Goal: Task Accomplishment & Management: Use online tool/utility

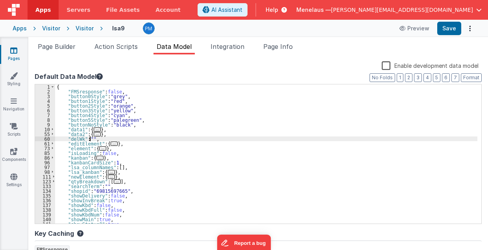
click at [91, 139] on div "{ "FMSresponse" : false , "button0Style" : "grey" , "button1Style" : "red" , "b…" at bounding box center [266, 158] width 422 height 149
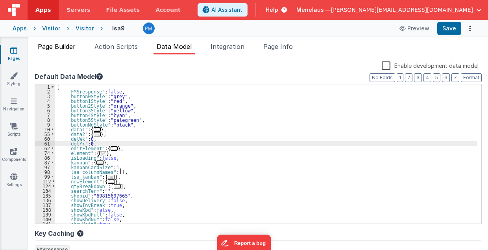
click at [66, 44] on span "Page Builder" at bounding box center [57, 47] width 38 height 8
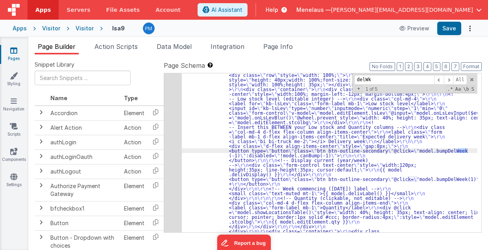
scroll to position [1054, 0]
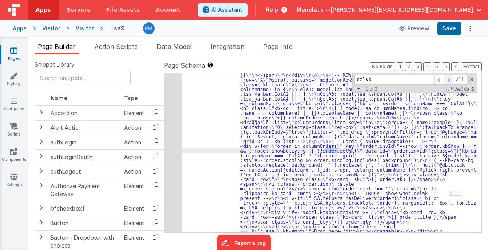
type input "delWk"
click at [450, 79] on span at bounding box center [448, 80] width 9 height 10
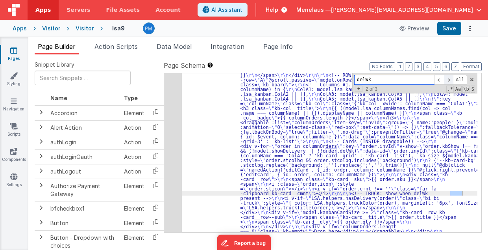
click at [450, 79] on span at bounding box center [448, 80] width 9 height 10
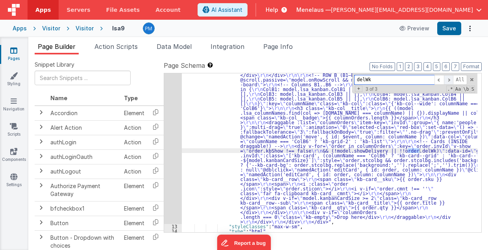
scroll to position [1215, 0]
click at [450, 80] on span at bounding box center [448, 80] width 9 height 10
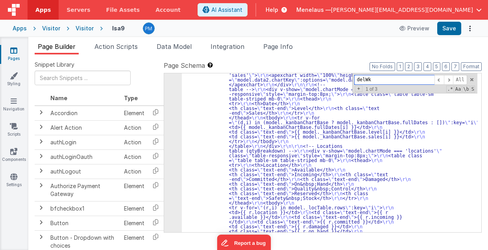
scroll to position [60, 0]
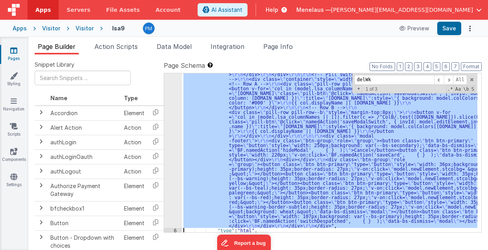
scroll to position [559, 0]
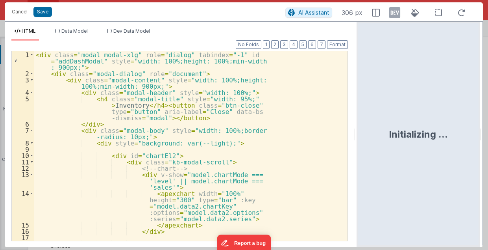
drag, startPoint x: 243, startPoint y: 132, endPoint x: 358, endPoint y: 150, distance: 116.1
click at [358, 150] on html "Cancel Save AI Assistant 306 px HTML Data Model Dev Data Model Format 7 6 5 4 3…" at bounding box center [244, 125] width 488 height 250
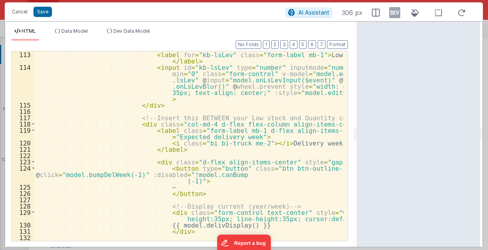
scroll to position [929, 0]
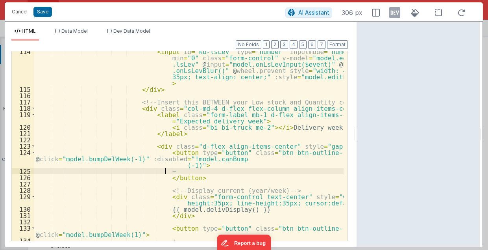
click at [176, 172] on div "< input id = "kb-lsLev" type = "number" inputmode = "numeric" step = "1" min = …" at bounding box center [189, 165] width 310 height 234
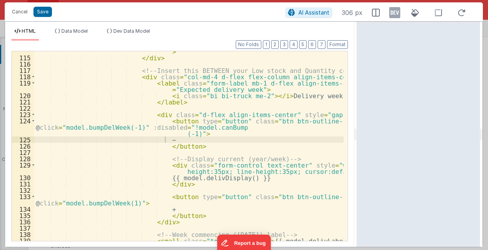
scroll to position [992, 0]
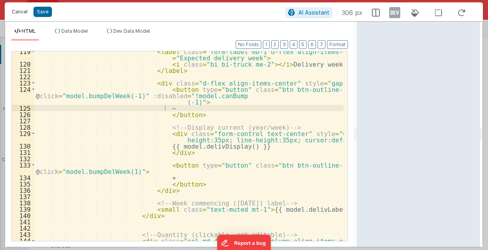
click at [22, 11] on button "Cancel" at bounding box center [20, 11] width 24 height 11
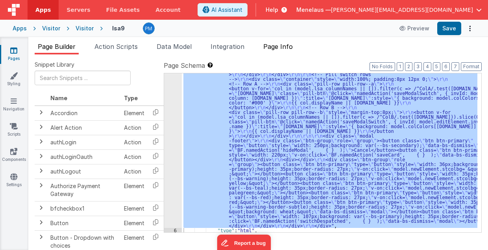
click at [280, 46] on span "Page Info" at bounding box center [278, 47] width 30 height 8
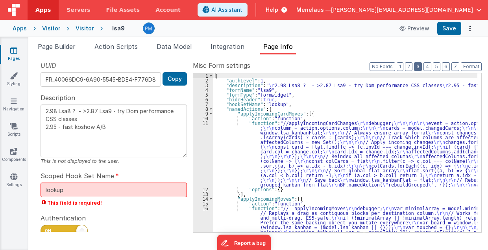
click at [420, 67] on button "3" at bounding box center [418, 66] width 8 height 9
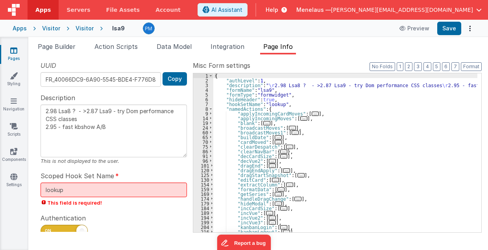
click at [401, 97] on div "{ "authLevel" : 1 , "description" : " \r 2.98 Lsa8 ? - >2.87 Lsa9 - try Dom per…" at bounding box center [345, 157] width 265 height 169
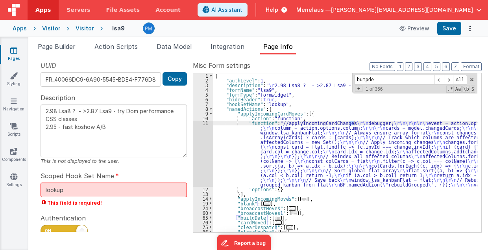
type input "bumpdel"
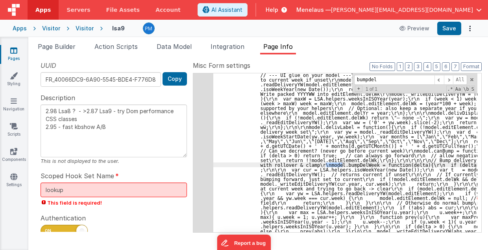
scroll to position [2127, 0]
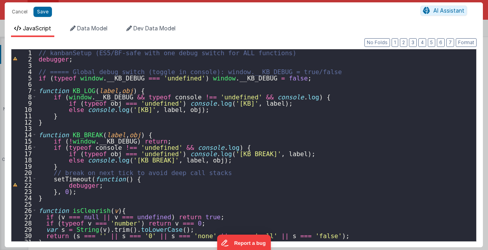
click at [298, 168] on div "// kanbanSetup (ES5/BF-safe with one debug switch for ALL functions) debugger ;…" at bounding box center [255, 151] width 436 height 205
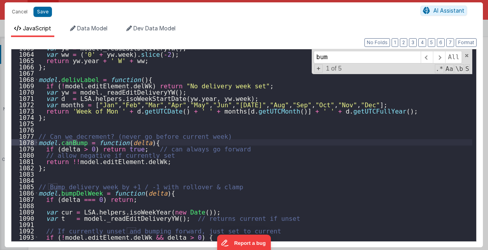
scroll to position [6695, 0]
type input "bump"
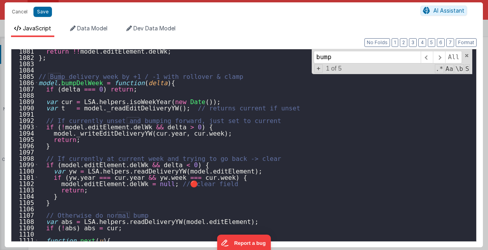
scroll to position [6805, 0]
click at [82, 27] on span "Data Model" at bounding box center [92, 28] width 30 height 7
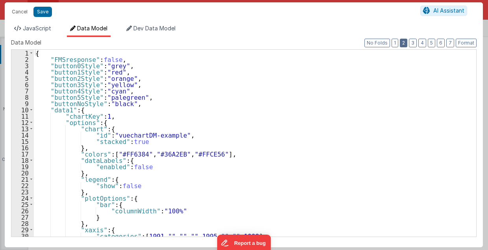
click at [407, 44] on button "2" at bounding box center [403, 43] width 7 height 9
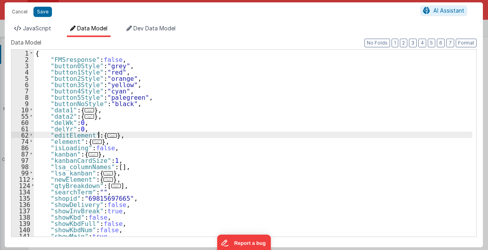
click at [107, 135] on span "..." at bounding box center [111, 135] width 9 height 4
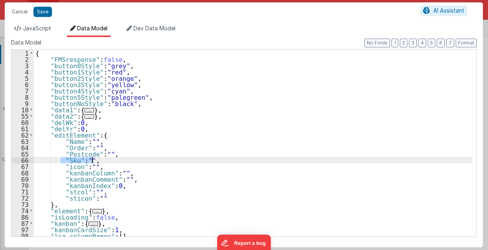
drag, startPoint x: 60, startPoint y: 159, endPoint x: 93, endPoint y: 159, distance: 33.5
click at [93, 159] on div "{ "FMSresponse" : false , "button0Style" : "grey" , "button1Style" : "red" , "b…" at bounding box center [253, 150] width 439 height 200
click at [93, 159] on div "{ "FMSresponse" : false , "button0Style" : "grey" , "button1Style" : "red" , "b…" at bounding box center [253, 143] width 439 height 187
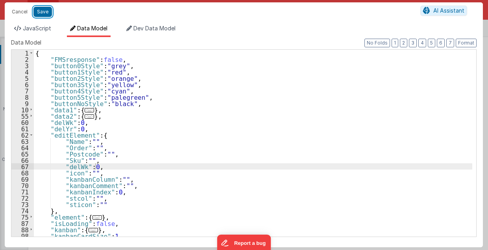
drag, startPoint x: 39, startPoint y: 13, endPoint x: 273, endPoint y: 127, distance: 259.7
click at [39, 13] on button "Save" at bounding box center [42, 12] width 19 height 10
type textarea "2.98 Lsa8 ? - >2.87 Lsa9 - try Dom performance CSS classes 2.95 - fast kbshow A…"
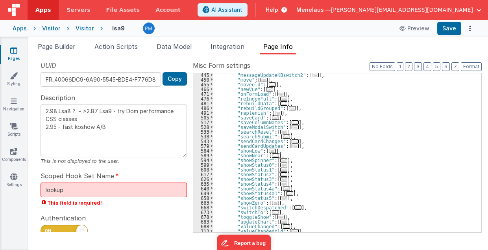
click at [340, 147] on div ""messageUpdateKBswitch2" : [ ... ] , "move" : [ ... ] , "moveold" : [ ... ] , "…" at bounding box center [345, 156] width 265 height 169
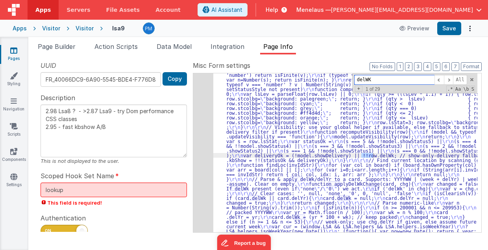
scroll to position [1196, 0]
type input "delWK"
click at [449, 79] on span at bounding box center [448, 80] width 9 height 10
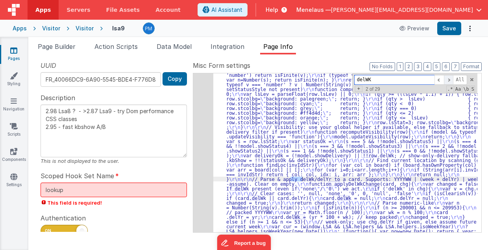
click at [449, 79] on span at bounding box center [448, 80] width 9 height 10
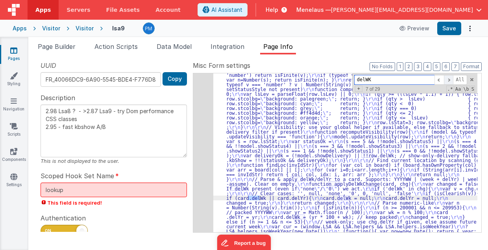
click at [449, 79] on span at bounding box center [448, 80] width 9 height 10
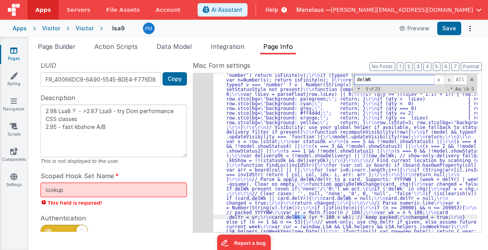
click at [449, 79] on span at bounding box center [448, 80] width 9 height 10
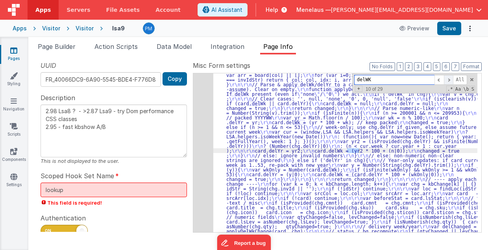
click at [449, 79] on span at bounding box center [448, 80] width 9 height 10
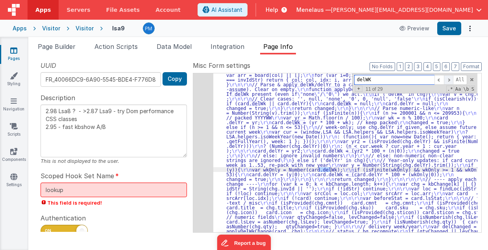
click at [449, 79] on span at bounding box center [448, 80] width 9 height 10
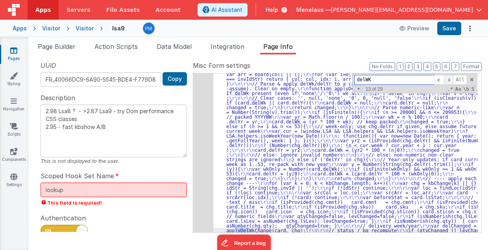
click at [449, 79] on span at bounding box center [448, 80] width 9 height 10
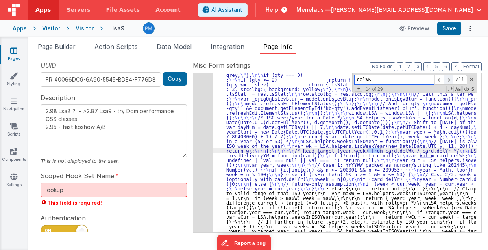
click at [449, 79] on span at bounding box center [448, 80] width 9 height 10
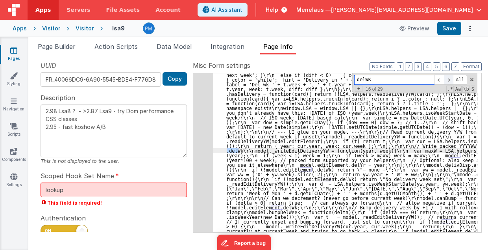
scroll to position [1853, 0]
click at [449, 79] on span at bounding box center [448, 80] width 9 height 10
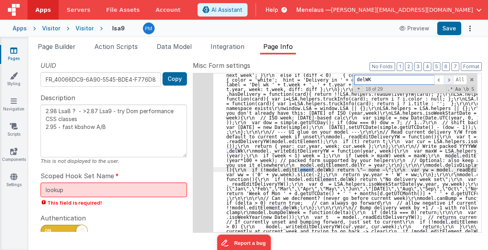
click at [449, 79] on span at bounding box center [448, 80] width 9 height 10
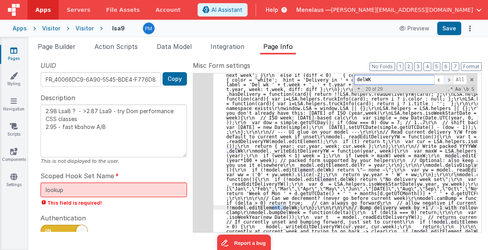
click at [449, 79] on span at bounding box center [448, 80] width 9 height 10
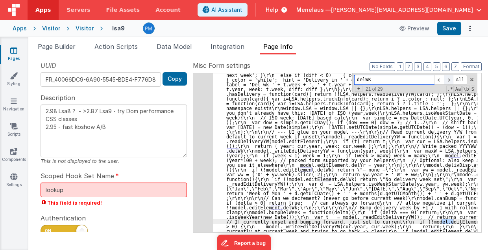
click at [449, 79] on span at bounding box center [448, 80] width 9 height 10
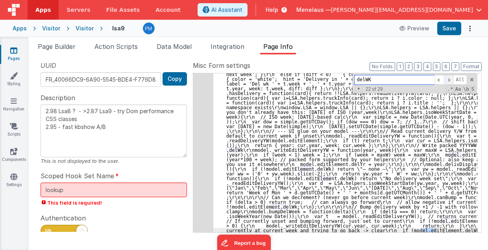
click at [449, 79] on span at bounding box center [448, 80] width 9 height 10
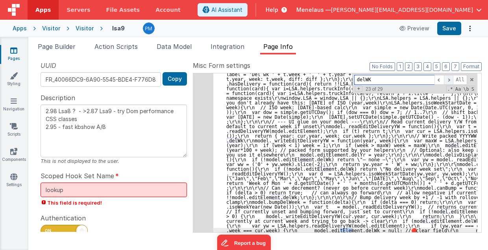
scroll to position [1863, 0]
click at [449, 79] on span at bounding box center [448, 80] width 9 height 10
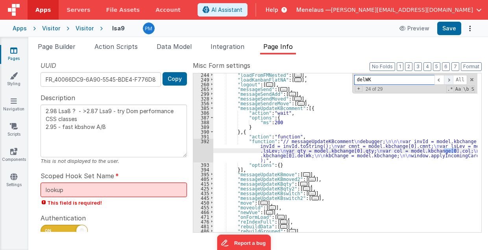
scroll to position [2066, 0]
click at [449, 79] on span at bounding box center [448, 80] width 9 height 10
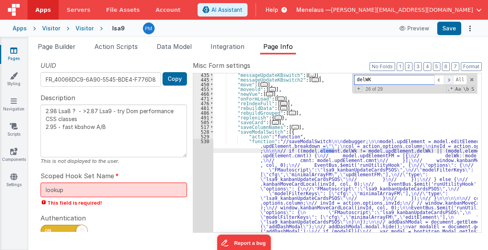
click at [449, 79] on span at bounding box center [448, 80] width 9 height 10
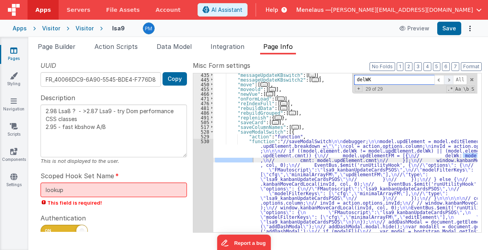
click at [449, 79] on span at bounding box center [448, 80] width 9 height 10
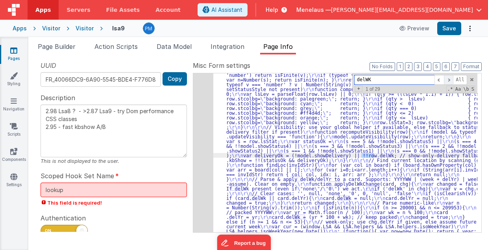
scroll to position [1196, 0]
click at [449, 79] on span at bounding box center [448, 80] width 9 height 10
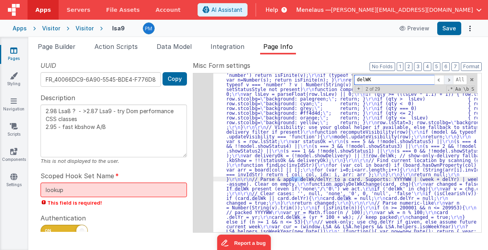
click at [449, 79] on span at bounding box center [448, 80] width 9 height 10
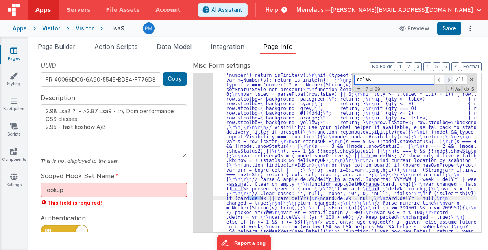
click at [449, 79] on span at bounding box center [448, 80] width 9 height 10
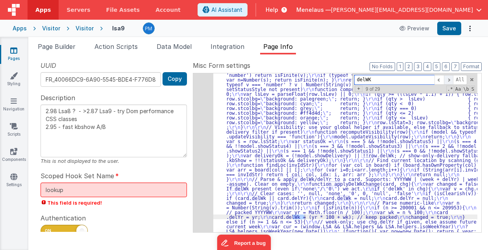
click at [449, 79] on span at bounding box center [448, 80] width 9 height 10
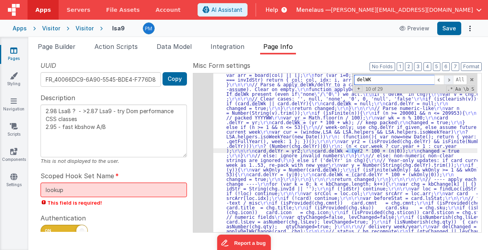
scroll to position [1291, 0]
click at [449, 79] on span at bounding box center [448, 80] width 9 height 10
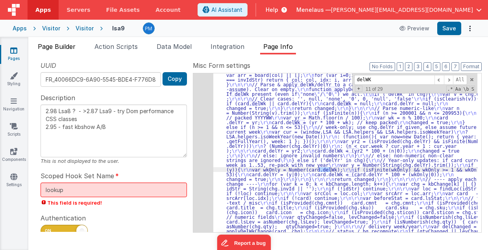
click at [58, 46] on span "Page Builder" at bounding box center [57, 47] width 38 height 8
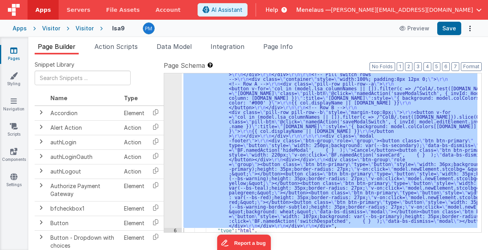
click at [395, 116] on div ""html" : "<div class= \" modal modal-xlg \" role= \" dialog \" tabindex= \" -1 …" at bounding box center [330, 152] width 296 height 159
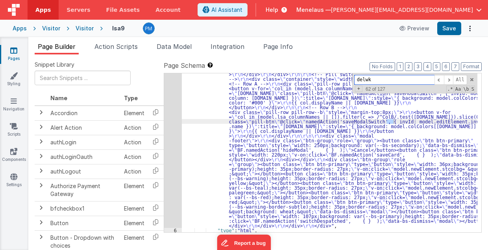
scroll to position [1054, 0]
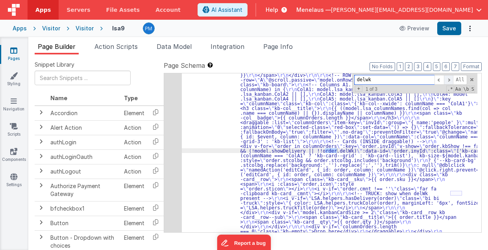
type input "delwk"
click at [452, 80] on span at bounding box center [448, 80] width 9 height 10
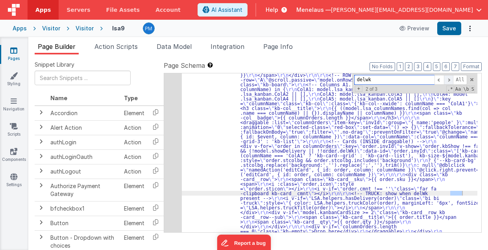
click at [452, 80] on span at bounding box center [448, 80] width 9 height 10
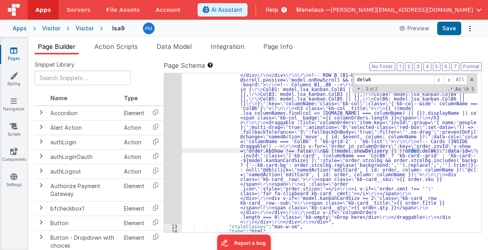
click at [404, 52] on ul "Page Builder Action Scripts Data Model Integration Page Info" at bounding box center [258, 48] width 460 height 13
click at [452, 29] on button "Save" at bounding box center [449, 28] width 24 height 13
click at [280, 49] on span "Page Info" at bounding box center [278, 47] width 30 height 8
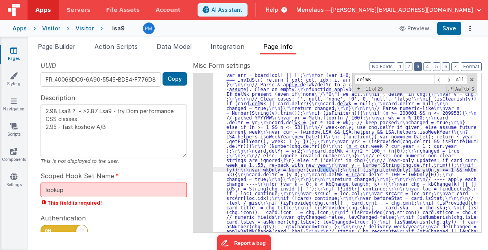
click at [419, 67] on button "3" at bounding box center [418, 66] width 8 height 9
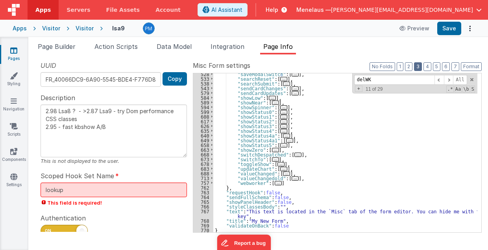
scroll to position [254, 0]
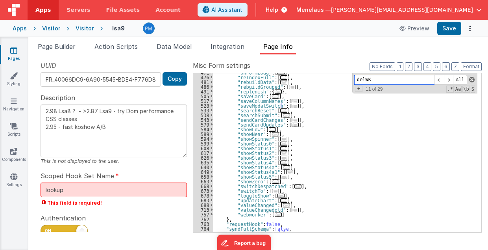
click at [472, 80] on span at bounding box center [472, 80] width 6 height 6
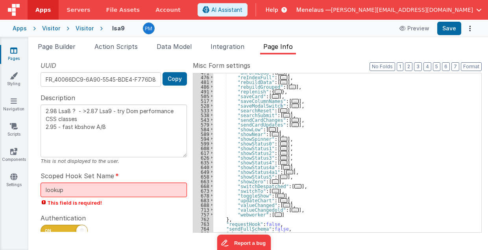
scroll to position [238, 0]
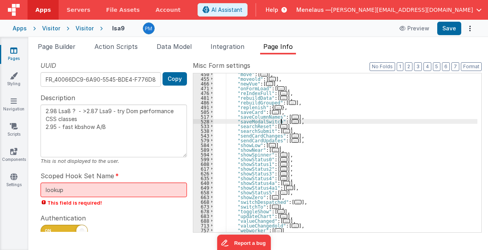
click at [292, 122] on span "..." at bounding box center [295, 121] width 7 height 4
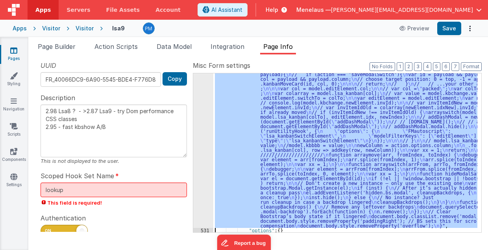
scroll to position [398, 0]
click at [204, 182] on div "530" at bounding box center [203, 98] width 20 height 260
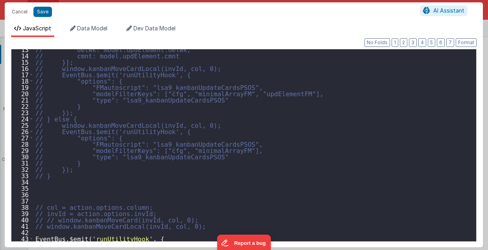
scroll to position [31, 0]
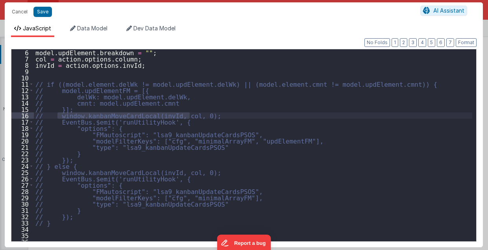
drag, startPoint x: 57, startPoint y: 116, endPoint x: 191, endPoint y: 115, distance: 133.5
click at [191, 115] on div "model . updElement . breakdown = "" ; col = action . options . column ; invId =…" at bounding box center [253, 151] width 439 height 205
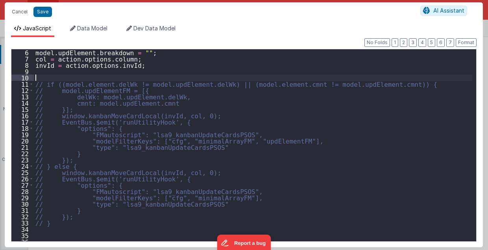
click at [173, 75] on div "model . updElement . breakdown = "" ; col = action . options . column ; invId =…" at bounding box center [253, 151] width 439 height 205
paste textarea
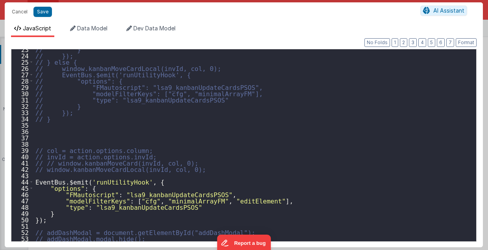
scroll to position [157, 0]
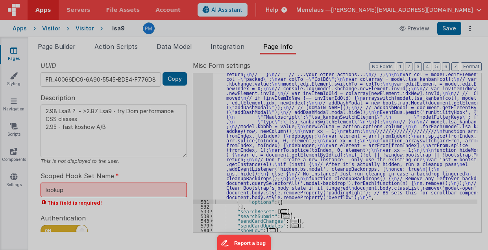
type textarea "2.98 Lsa8 ? - >2.87 Lsa9 - try Dom performance CSS classes 2.95 - fast kbshow A…"
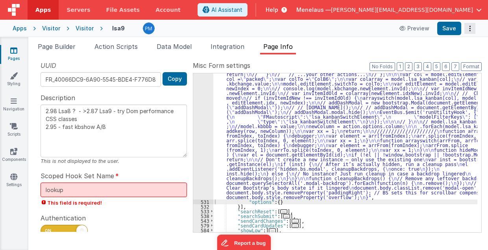
click at [471, 30] on button "Options" at bounding box center [470, 28] width 11 height 11
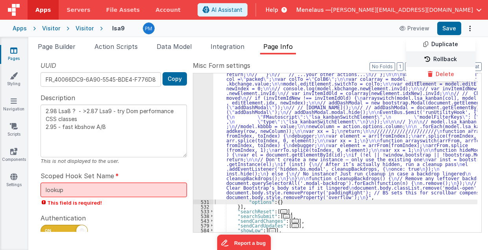
click at [448, 60] on link "Rollback" at bounding box center [440, 59] width 69 height 15
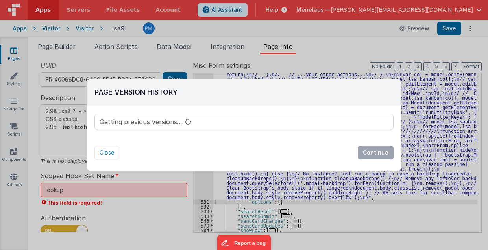
click at [269, 150] on div "Close Continue" at bounding box center [243, 152] width 299 height 13
click at [107, 154] on button "Close" at bounding box center [106, 152] width 25 height 13
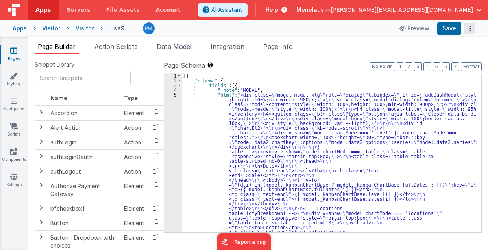
click at [471, 28] on button "Options" at bounding box center [470, 28] width 11 height 11
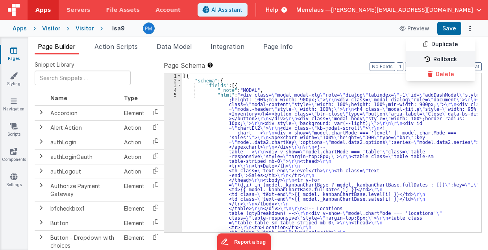
click at [454, 57] on link "Rollback" at bounding box center [440, 59] width 69 height 15
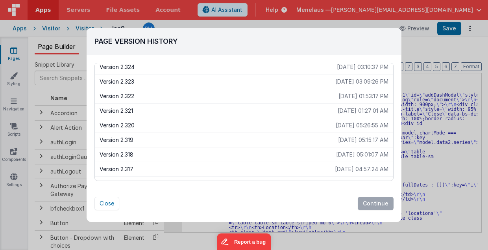
scroll to position [315, 0]
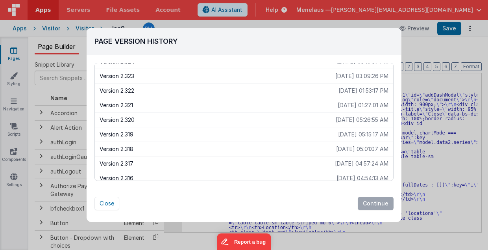
click at [125, 117] on p "Version 2.320" at bounding box center [218, 120] width 236 height 8
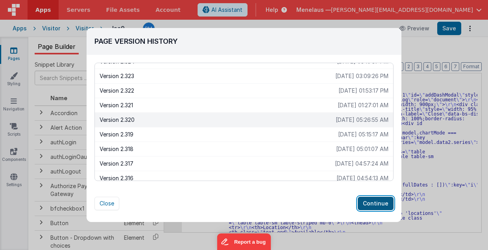
click at [373, 202] on button "Continue" at bounding box center [376, 202] width 36 height 13
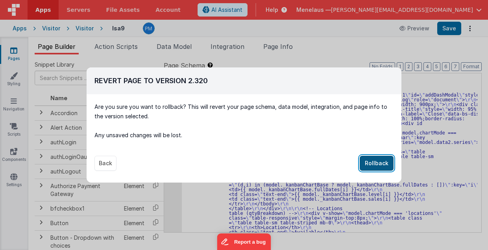
click at [386, 163] on button "Rollback" at bounding box center [377, 163] width 34 height 15
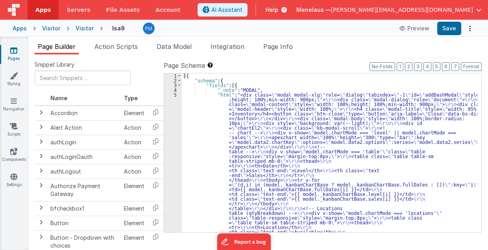
drag, startPoint x: 285, startPoint y: 45, endPoint x: 324, endPoint y: 92, distance: 60.7
click at [286, 45] on span "Page Info" at bounding box center [278, 47] width 30 height 8
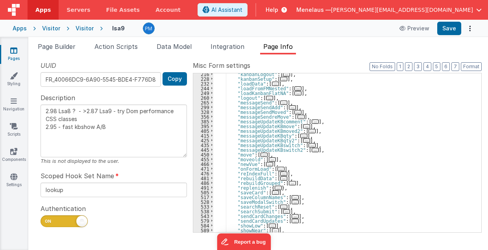
scroll to position [157, 0]
click at [292, 202] on span "..." at bounding box center [295, 202] width 7 height 4
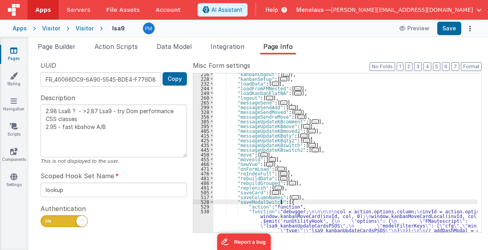
click at [298, 219] on div ""kanbanLogout" : [ ... ] , "kanbanSetup" : [ ... ] , "loadData" : [ ... ] , "lo…" at bounding box center [345, 251] width 265 height 358
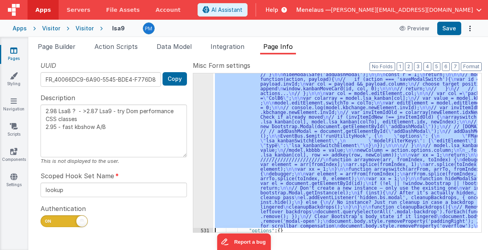
scroll to position [332, 0]
click at [203, 186] on div "530" at bounding box center [203, 131] width 20 height 194
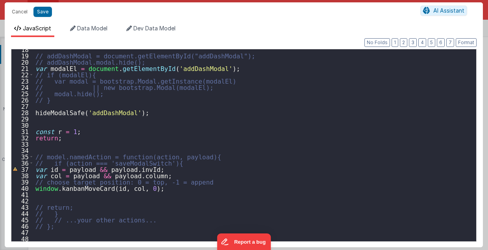
scroll to position [0, 0]
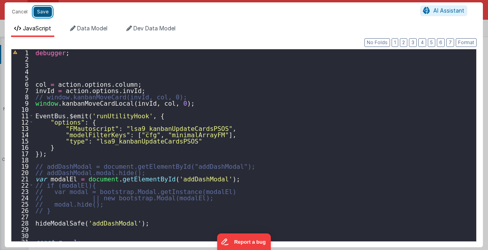
click at [41, 13] on button "Save" at bounding box center [42, 12] width 19 height 10
type textarea "2.98 Lsa8 ? - >2.87 Lsa9 - try Dom performance CSS classes 2.95 - fast kbshow A…"
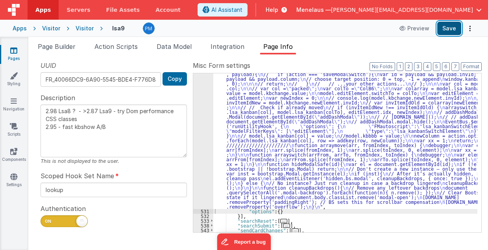
click at [451, 28] on button "Save" at bounding box center [449, 28] width 24 height 13
click at [331, 143] on div ""function" : "debugger; \n\n\n\n\n col = action.options.column; \n invId = acti…" at bounding box center [345, 203] width 265 height 339
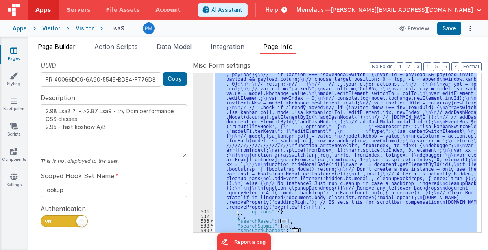
click at [72, 46] on span "Page Builder" at bounding box center [57, 47] width 38 height 8
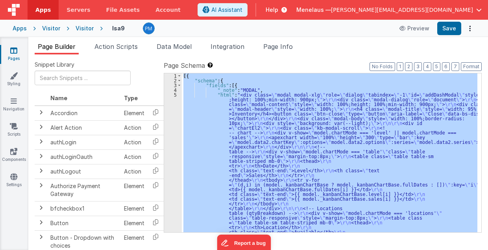
click at [339, 49] on ul "Page Builder Action Scripts Data Model Integration Page Info" at bounding box center [258, 48] width 460 height 13
click at [276, 48] on span "Page Info" at bounding box center [278, 47] width 30 height 8
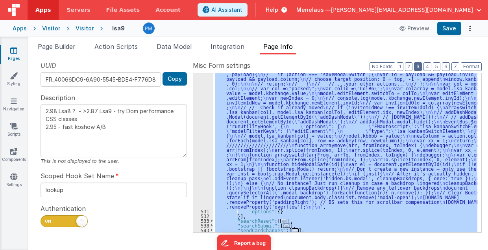
click at [420, 67] on button "3" at bounding box center [418, 66] width 8 height 9
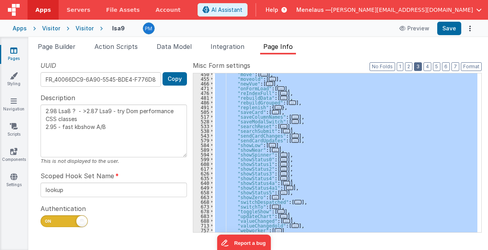
scroll to position [238, 0]
drag, startPoint x: 167, startPoint y: 46, endPoint x: 174, endPoint y: 81, distance: 35.8
click at [167, 46] on span "Data Model" at bounding box center [174, 47] width 35 height 8
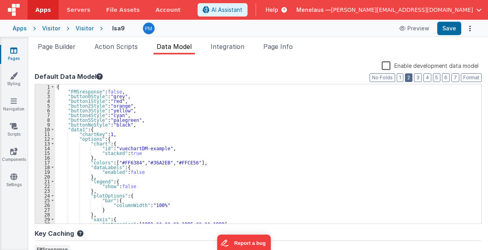
click at [408, 78] on button "2" at bounding box center [408, 77] width 7 height 9
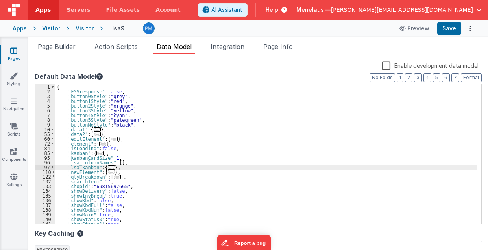
click at [108, 167] on span "..." at bounding box center [111, 167] width 7 height 4
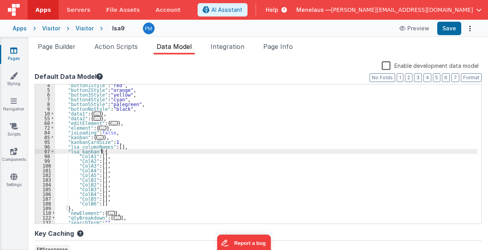
scroll to position [47, 0]
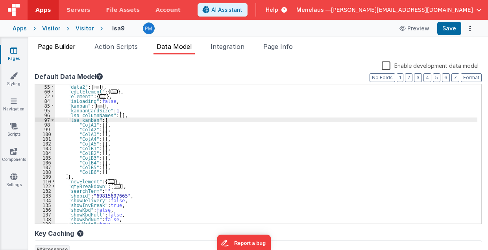
click at [72, 48] on span "Page Builder" at bounding box center [57, 47] width 38 height 8
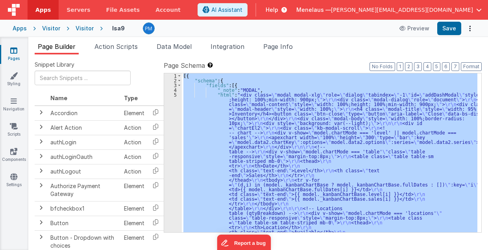
click at [266, 170] on div "[{ "schema" : { "fields" : [{ "_note" : "MODAL" , "html" : "<div class= \" moda…" at bounding box center [330, 152] width 296 height 159
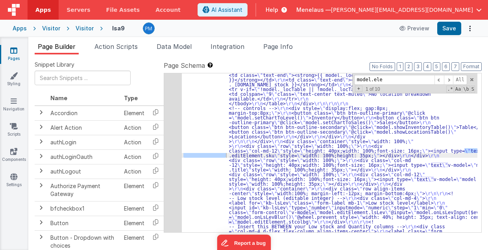
scroll to position [284, 0]
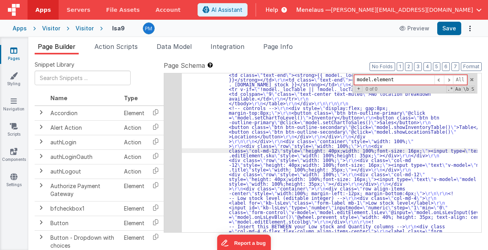
click at [374, 79] on input "model.element" at bounding box center [394, 80] width 80 height 10
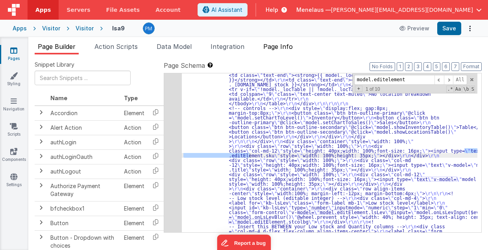
type input "model.editelement"
click at [287, 45] on span "Page Info" at bounding box center [278, 47] width 30 height 8
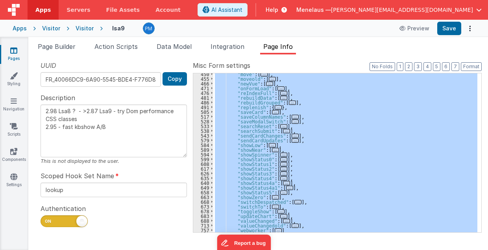
click at [399, 157] on div ""move" : [ ... ] , "moveold" : [ ... ] , "newVue" : [ ... ] , "onFormLoad" : [ …" at bounding box center [345, 152] width 264 height 159
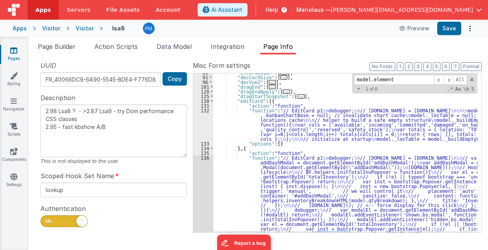
scroll to position [79, 0]
type input "model.element"
click at [451, 78] on span at bounding box center [448, 80] width 9 height 10
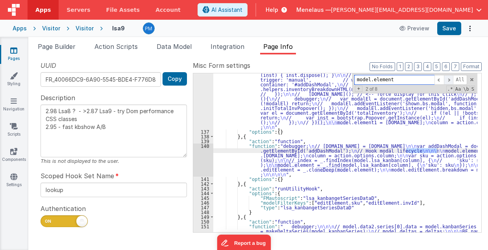
scroll to position [190, 0]
click at [451, 78] on span at bounding box center [448, 80] width 9 height 10
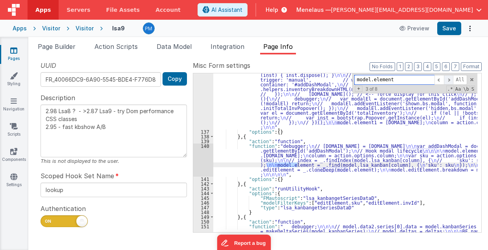
click at [451, 78] on span at bounding box center [448, 80] width 9 height 10
click at [452, 78] on span at bounding box center [448, 80] width 9 height 10
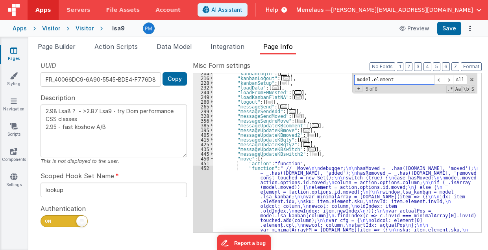
scroll to position [491, 0]
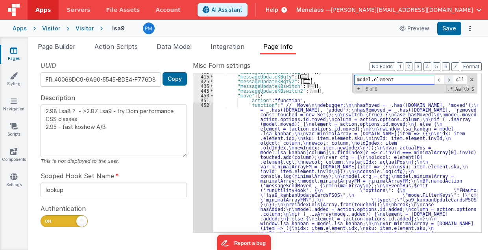
click at [450, 79] on span at bounding box center [448, 80] width 9 height 10
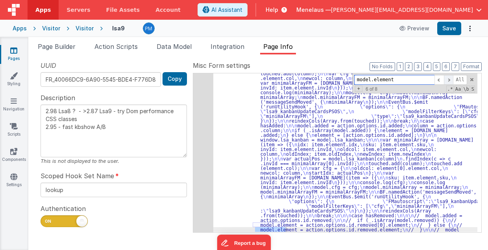
scroll to position [590, 0]
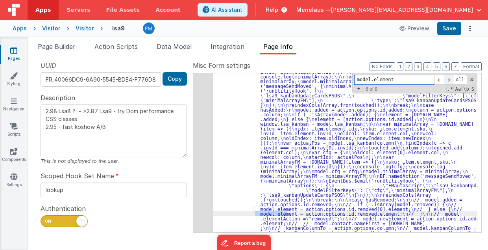
click at [452, 77] on span at bounding box center [448, 80] width 9 height 10
click at [450, 78] on span at bounding box center [448, 80] width 9 height 10
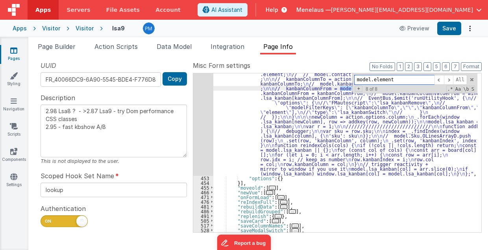
scroll to position [739, 0]
click at [451, 79] on span at bounding box center [448, 80] width 9 height 10
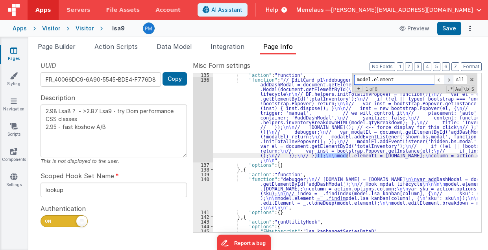
scroll to position [157, 0]
click at [176, 46] on span "Data Model" at bounding box center [174, 47] width 35 height 8
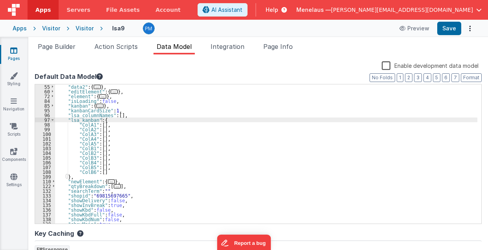
scroll to position [0, 0]
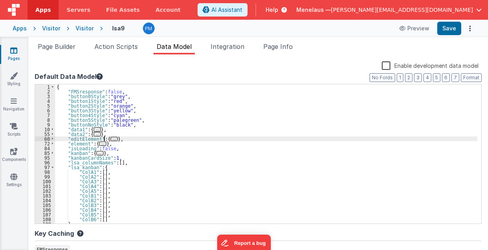
click at [111, 139] on span "..." at bounding box center [114, 139] width 7 height 4
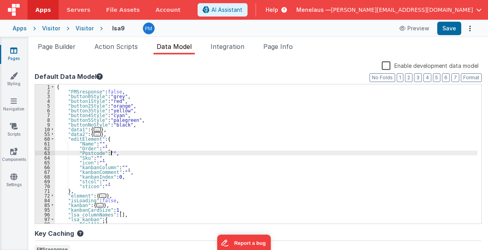
click at [111, 154] on div "{ "FMSresponse" : false , "button0Style" : "grey" , "button1Style" : "red" , "b…" at bounding box center [266, 158] width 422 height 149
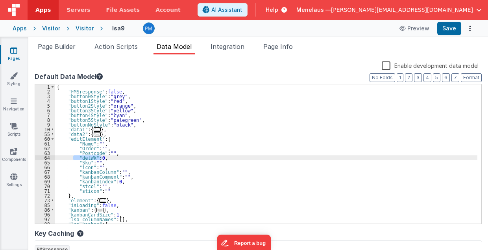
drag, startPoint x: 73, startPoint y: 159, endPoint x: 102, endPoint y: 157, distance: 29.2
click at [102, 157] on div "{ "FMSresponse" : false , "button0Style" : "grey" , "button1Style" : "red" , "b…" at bounding box center [266, 158] width 422 height 149
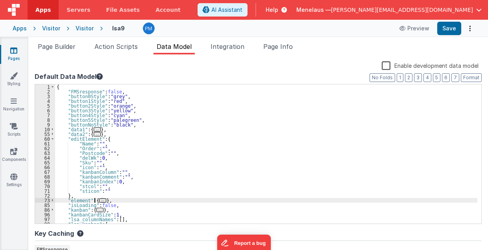
click at [99, 200] on span "..." at bounding box center [102, 200] width 7 height 4
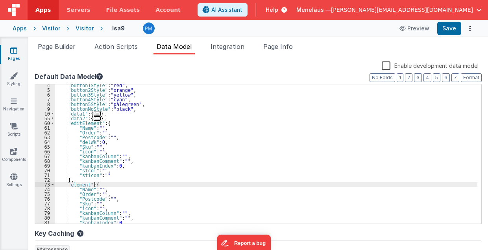
scroll to position [47, 0]
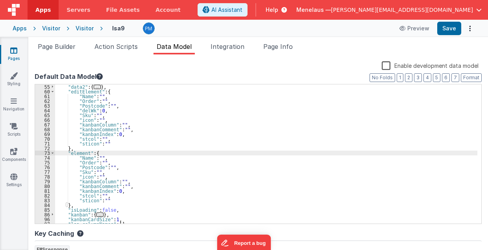
click at [111, 166] on div ""data2" : { ... } , "editElement" : { "Name" : "" , "Order" : "" , "Postcode" :…" at bounding box center [266, 158] width 422 height 149
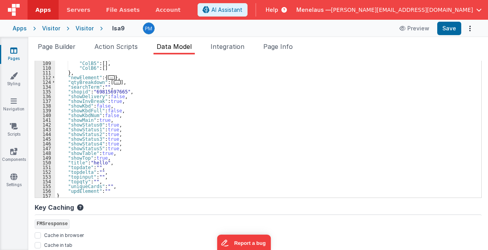
scroll to position [207, 0]
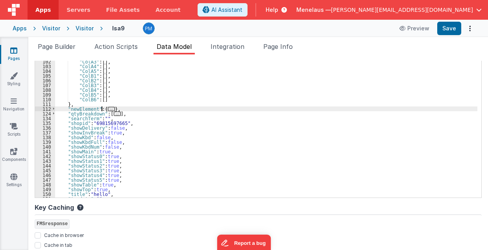
click at [108, 108] on span "..." at bounding box center [111, 109] width 7 height 4
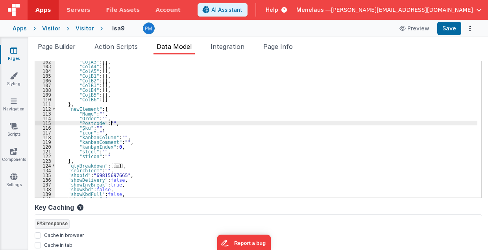
click at [113, 122] on div ""ColA2" : [ ] , "ColA3" : [ ] , "ColA4" : [ ] , "ColA5" : [ ] , "ColB1" : [ ] ,…" at bounding box center [266, 128] width 422 height 149
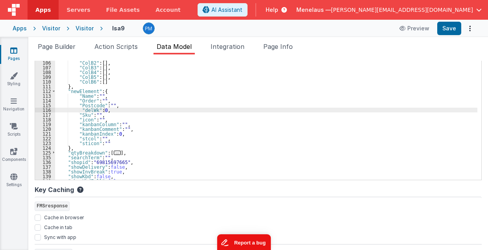
scroll to position [52, 0]
